Goal: Task Accomplishment & Management: Manage account settings

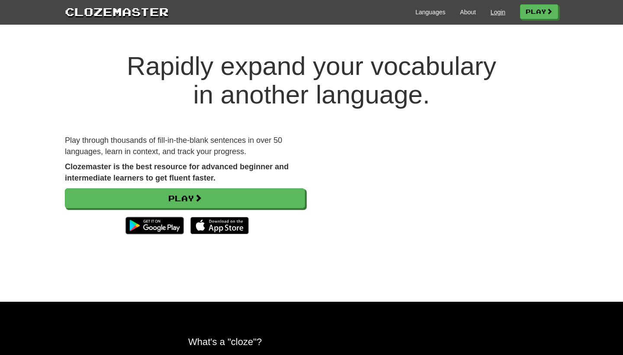
click at [491, 13] on link "Login" at bounding box center [498, 12] width 15 height 9
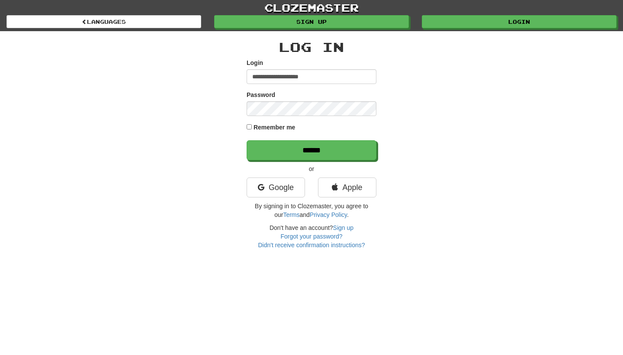
type input "**********"
click at [312, 150] on input "******" at bounding box center [312, 150] width 130 height 20
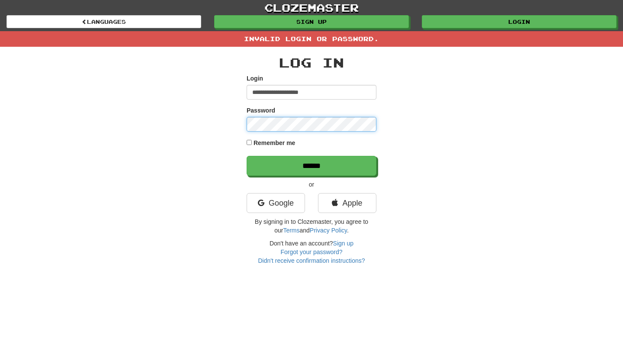
click at [312, 165] on input "******" at bounding box center [312, 166] width 130 height 20
